Goal: Information Seeking & Learning: Learn about a topic

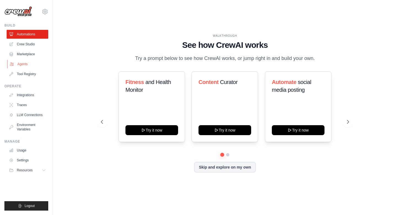
click at [21, 63] on link "Agents" at bounding box center [28, 64] width 42 height 9
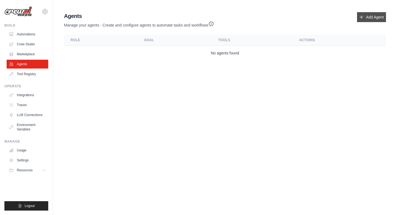
click at [362, 20] on link "Add Agent" at bounding box center [371, 17] width 29 height 10
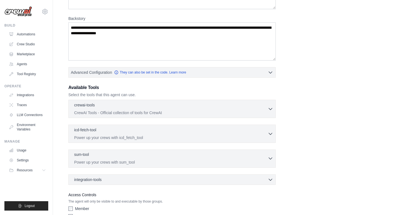
scroll to position [42, 0]
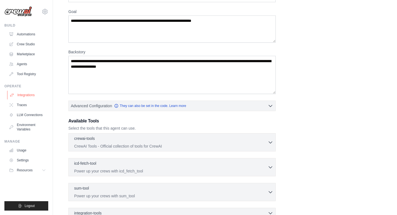
click at [27, 94] on link "Integrations" at bounding box center [28, 94] width 42 height 9
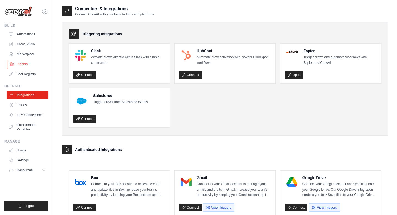
click at [22, 62] on link "Agents" at bounding box center [28, 64] width 42 height 9
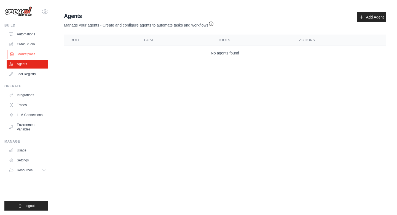
click at [29, 54] on link "Marketplace" at bounding box center [28, 54] width 42 height 9
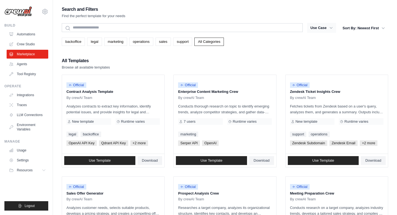
click at [331, 28] on icon "button" at bounding box center [331, 28] width 6 height 6
click at [331, 28] on icon "button" at bounding box center [331, 28] width 3 height 2
click at [317, 28] on button "Use Case" at bounding box center [321, 28] width 29 height 10
click at [185, 43] on link "support" at bounding box center [182, 42] width 19 height 8
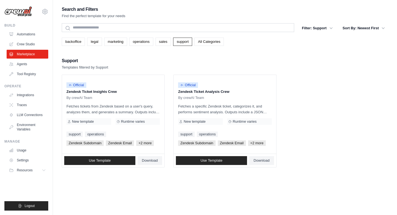
click at [106, 173] on div "Search and Filters Find the perfect template for your needs Search Filter: Supp…" at bounding box center [225, 113] width 326 height 215
click at [162, 42] on link "sales" at bounding box center [163, 42] width 15 height 8
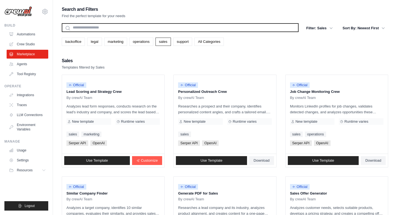
click at [124, 27] on input "text" at bounding box center [180, 27] width 237 height 9
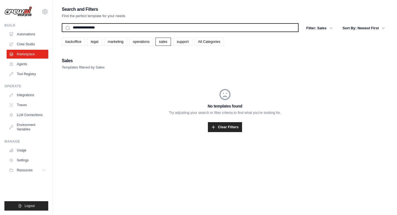
type input "**********"
click at [61, 32] on button "Search" at bounding box center [61, 32] width 0 height 0
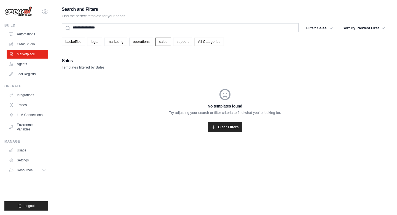
click at [203, 43] on link "All Categories" at bounding box center [209, 42] width 30 height 8
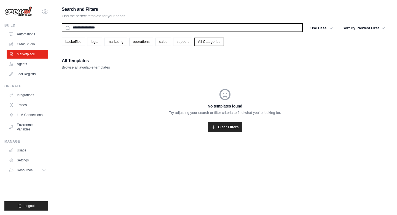
click at [94, 27] on input "**********" at bounding box center [182, 27] width 241 height 9
type input "*"
type input "***"
click at [61, 32] on button "Search" at bounding box center [61, 32] width 0 height 0
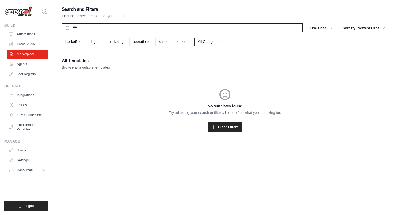
click at [77, 25] on input "***" at bounding box center [182, 27] width 241 height 9
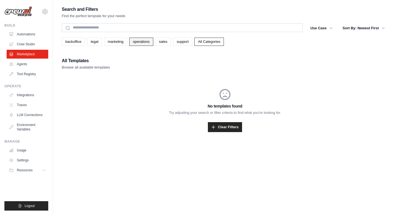
click at [137, 43] on link "operations" at bounding box center [141, 42] width 24 height 8
click at [163, 42] on link "sales" at bounding box center [163, 42] width 15 height 8
click at [180, 41] on link "support" at bounding box center [182, 42] width 19 height 8
click at [331, 30] on icon "button" at bounding box center [331, 28] width 6 height 6
click at [330, 27] on icon "button" at bounding box center [331, 28] width 6 height 6
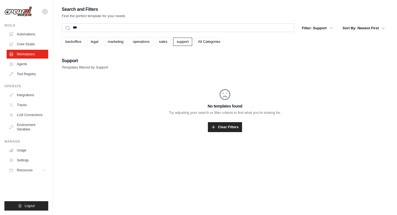
click at [202, 40] on link "All Categories" at bounding box center [209, 42] width 30 height 8
click at [27, 53] on link "Marketplace" at bounding box center [28, 54] width 42 height 9
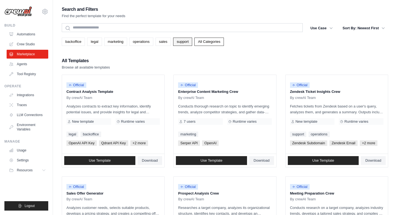
click at [180, 42] on link "support" at bounding box center [182, 42] width 19 height 8
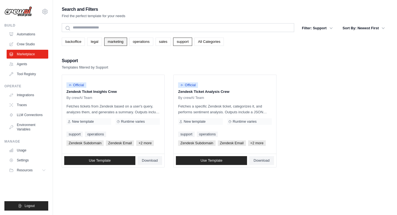
click at [115, 39] on link "marketing" at bounding box center [115, 42] width 23 height 8
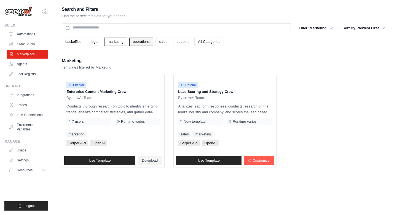
click at [140, 42] on link "operations" at bounding box center [141, 42] width 24 height 8
click at [73, 44] on link "backoffice" at bounding box center [73, 42] width 23 height 8
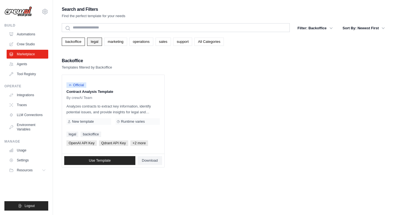
click at [93, 42] on link "legal" at bounding box center [94, 42] width 15 height 8
click at [109, 42] on link "marketing" at bounding box center [115, 42] width 23 height 8
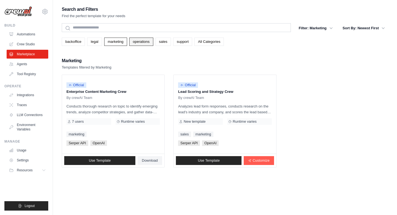
click at [132, 41] on link "operations" at bounding box center [141, 42] width 24 height 8
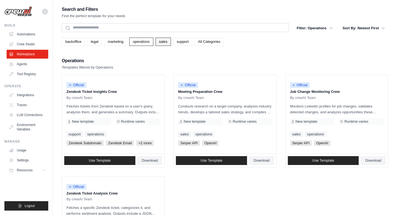
click at [158, 43] on link "sales" at bounding box center [163, 42] width 15 height 8
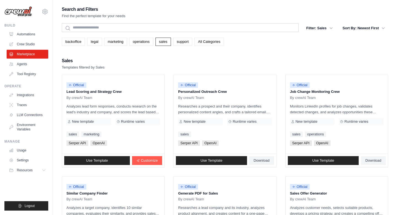
click at [213, 39] on link "All Categories" at bounding box center [209, 42] width 30 height 8
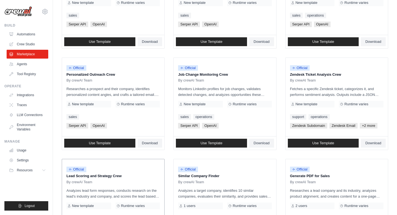
scroll to position [193, 0]
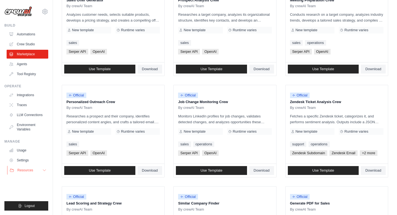
click at [43, 169] on icon at bounding box center [44, 170] width 4 height 4
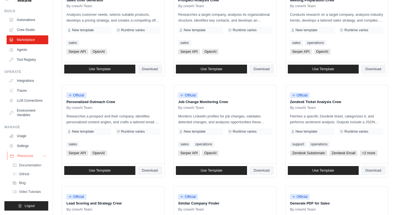
scroll to position [0, 0]
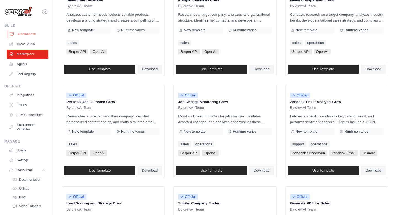
click at [29, 36] on link "Automations" at bounding box center [28, 34] width 42 height 9
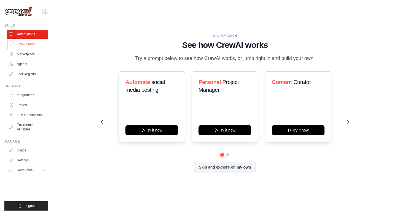
click at [28, 42] on link "Crew Studio" at bounding box center [28, 44] width 42 height 9
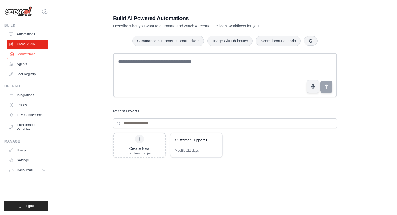
click at [26, 53] on link "Marketplace" at bounding box center [28, 54] width 42 height 9
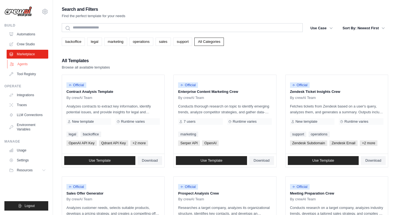
click at [22, 61] on link "Agents" at bounding box center [28, 64] width 42 height 9
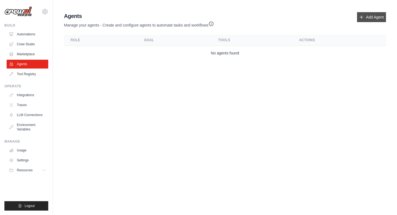
click at [362, 17] on icon at bounding box center [361, 17] width 4 height 4
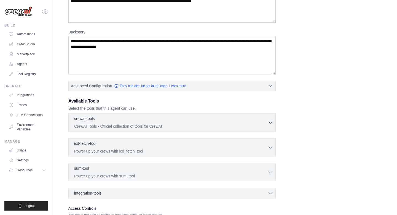
scroll to position [52, 0]
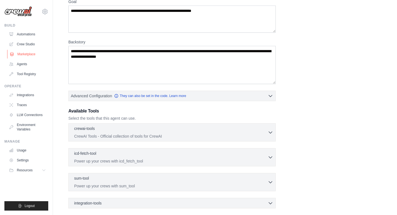
click at [27, 54] on link "Marketplace" at bounding box center [28, 54] width 42 height 9
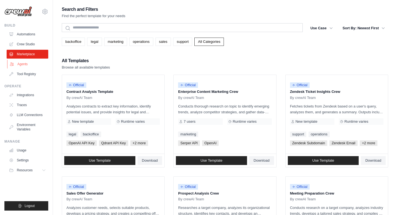
click at [22, 65] on link "Agents" at bounding box center [28, 64] width 42 height 9
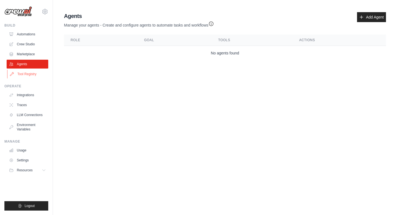
click at [30, 71] on link "Tool Registry" at bounding box center [28, 73] width 42 height 9
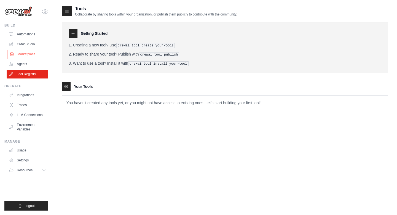
click at [30, 56] on link "Marketplace" at bounding box center [28, 54] width 42 height 9
